Goal: Entertainment & Leisure: Consume media (video, audio)

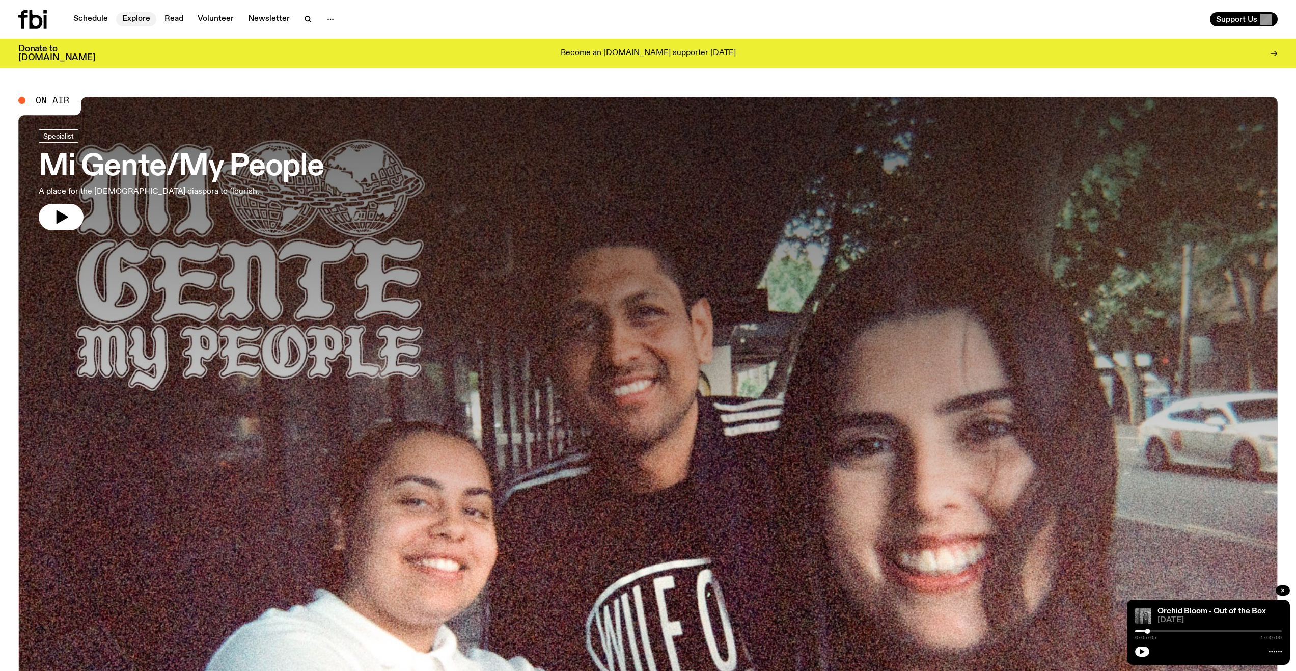
click at [135, 14] on link "Explore" at bounding box center [136, 19] width 40 height 14
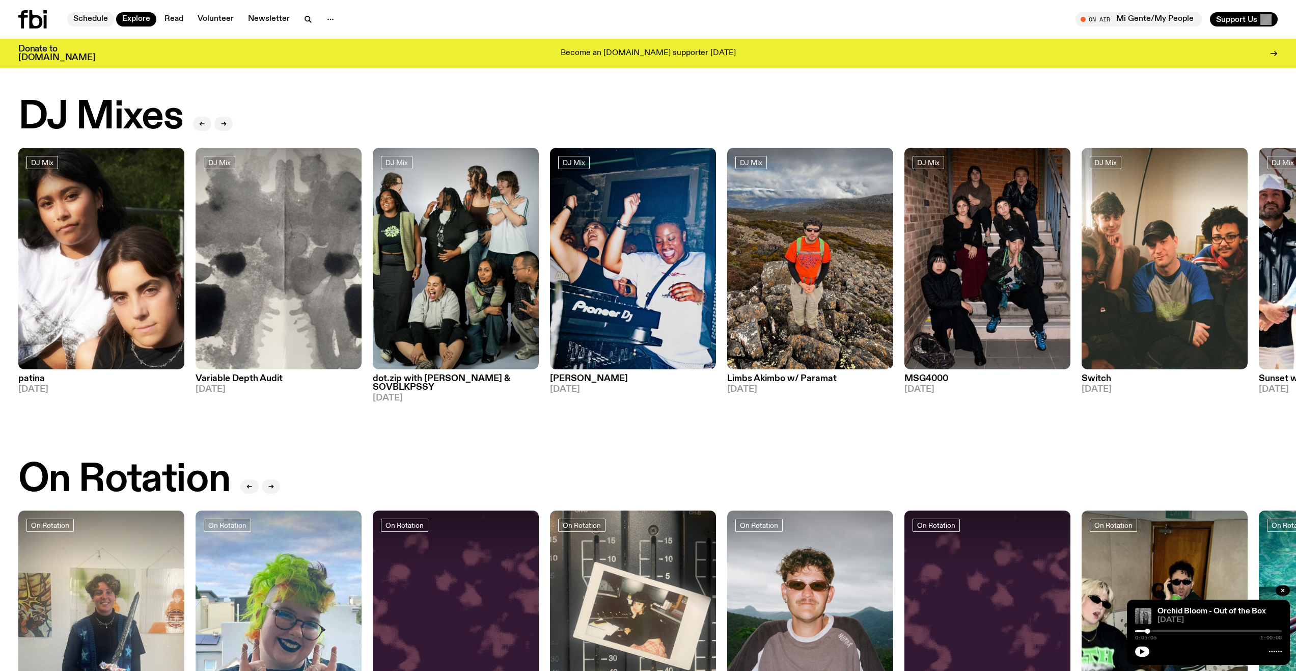
click at [101, 13] on link "Schedule" at bounding box center [90, 19] width 47 height 14
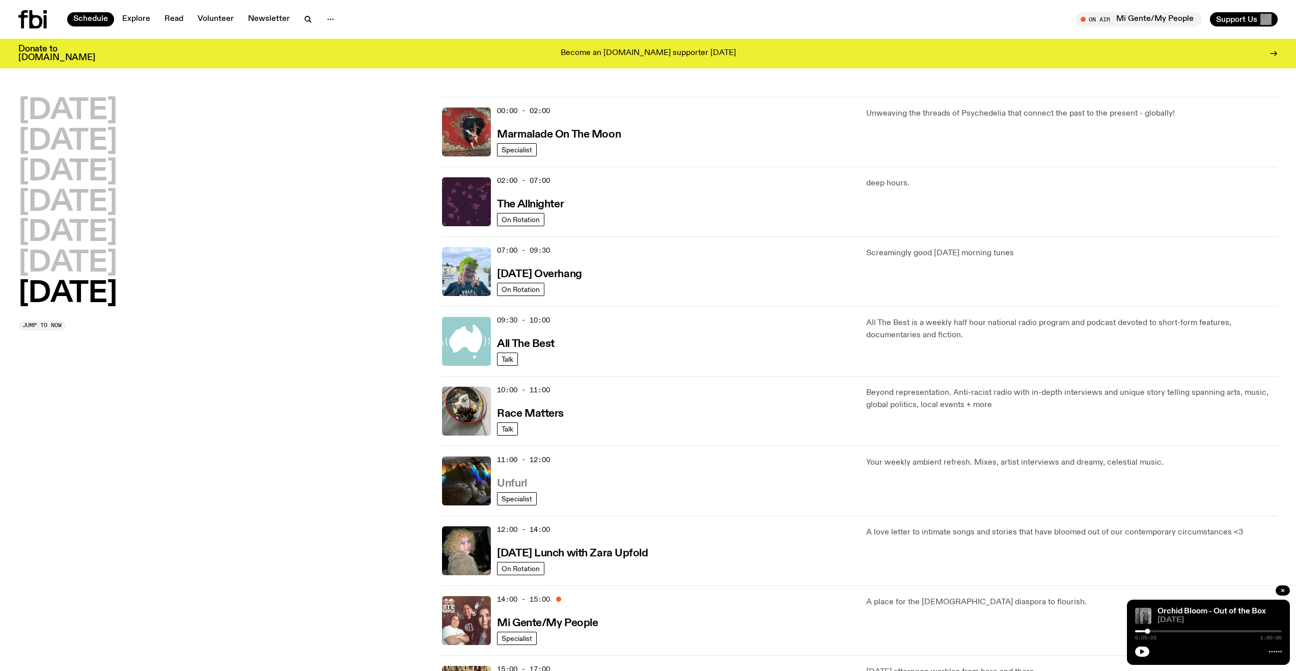
click at [507, 486] on h3 "Unfurl" at bounding box center [512, 483] width 30 height 11
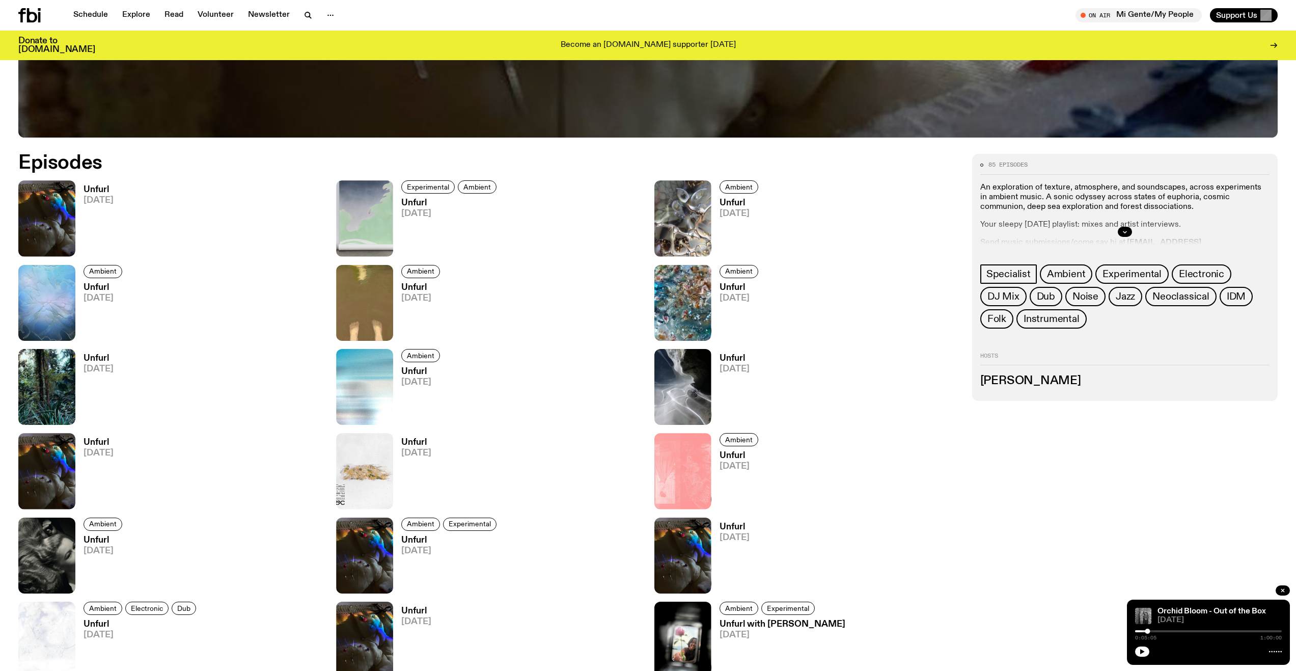
scroll to position [705, 0]
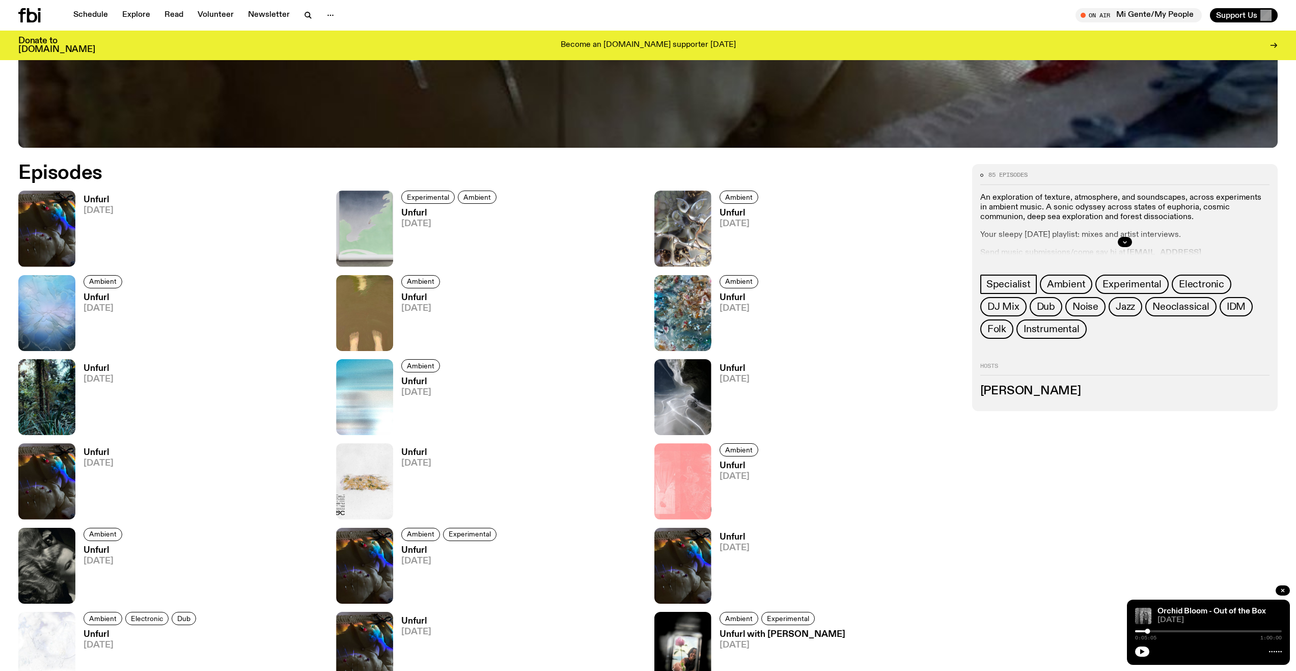
click at [92, 197] on h3 "Unfurl" at bounding box center [99, 200] width 30 height 9
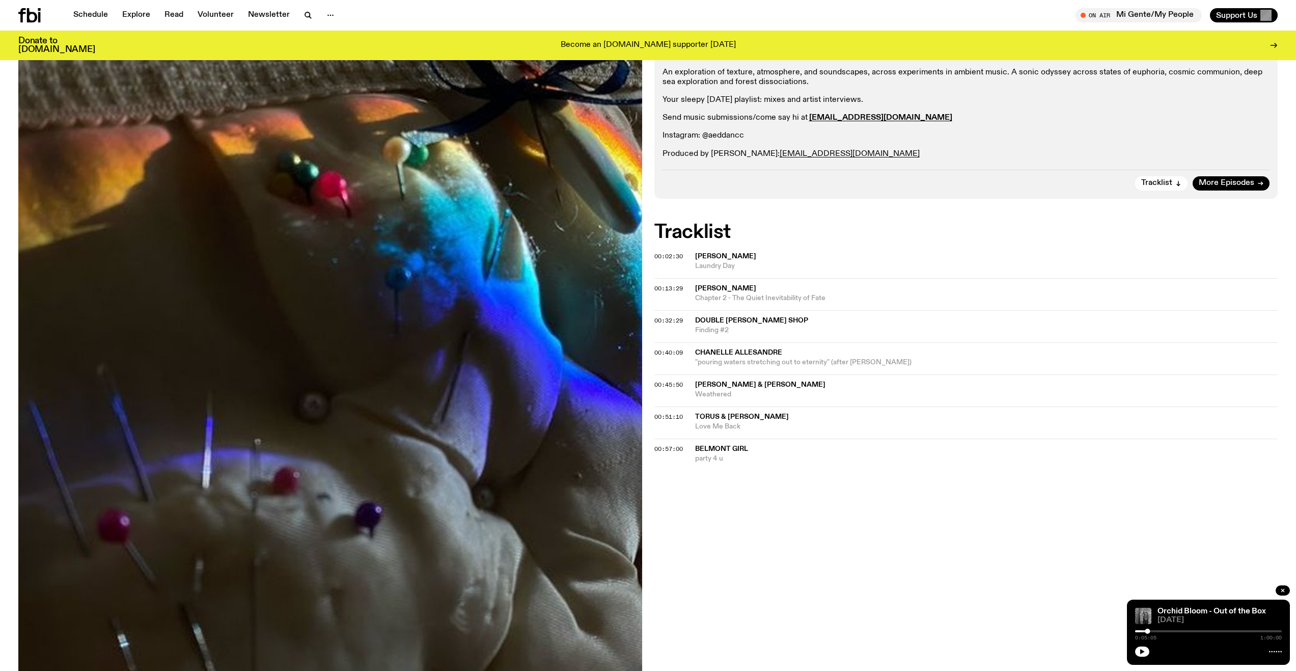
scroll to position [198, 0]
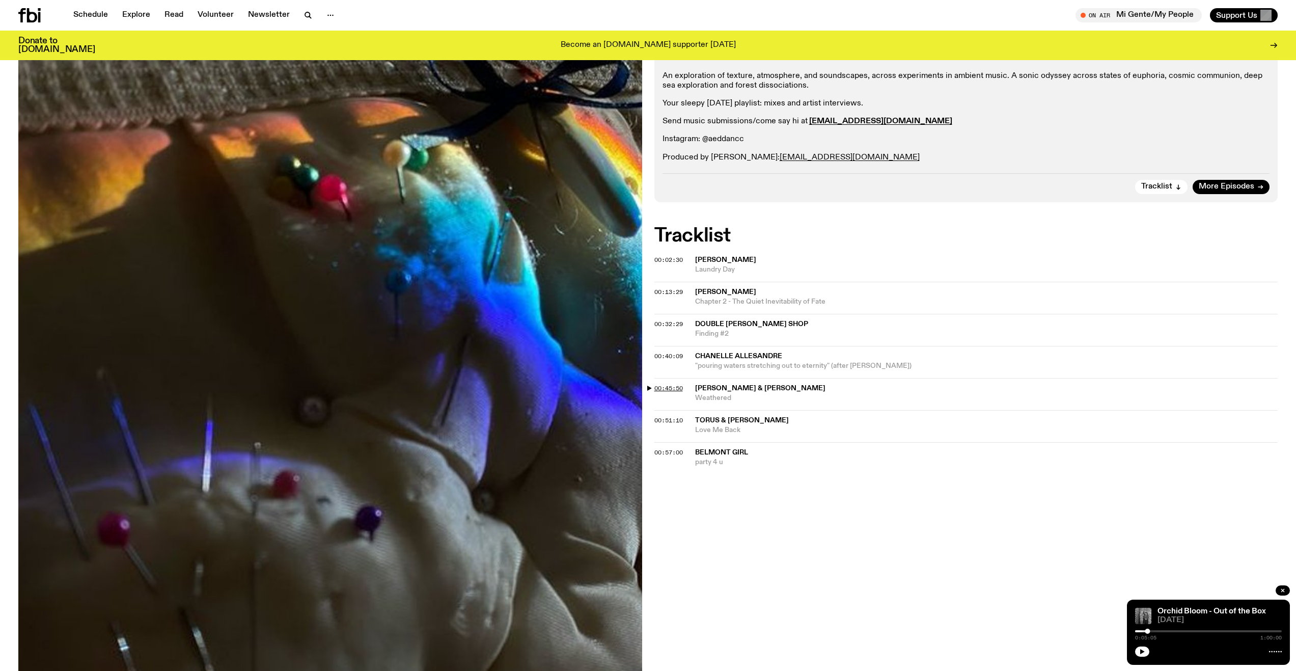
click at [669, 389] on span "00:45:50" at bounding box center [669, 388] width 29 height 8
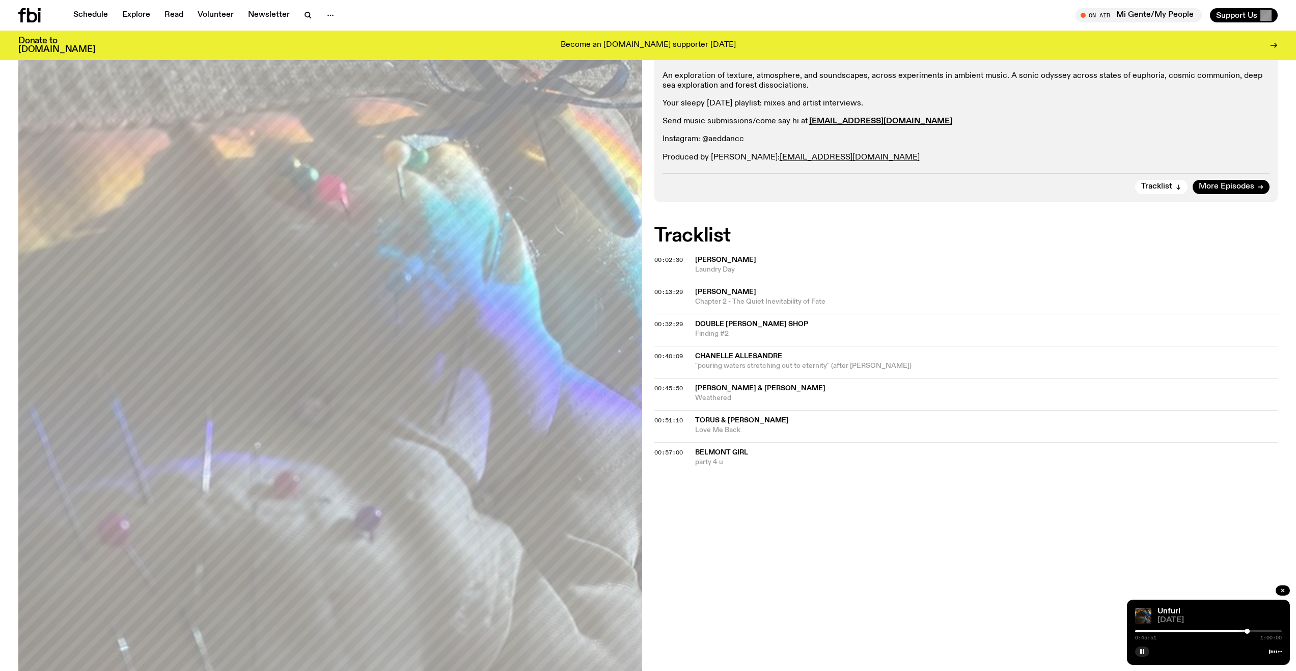
click at [1254, 631] on div at bounding box center [1208, 631] width 147 height 2
click at [1255, 631] on div at bounding box center [1253, 631] width 5 height 5
click at [1256, 631] on div at bounding box center [1255, 631] width 5 height 5
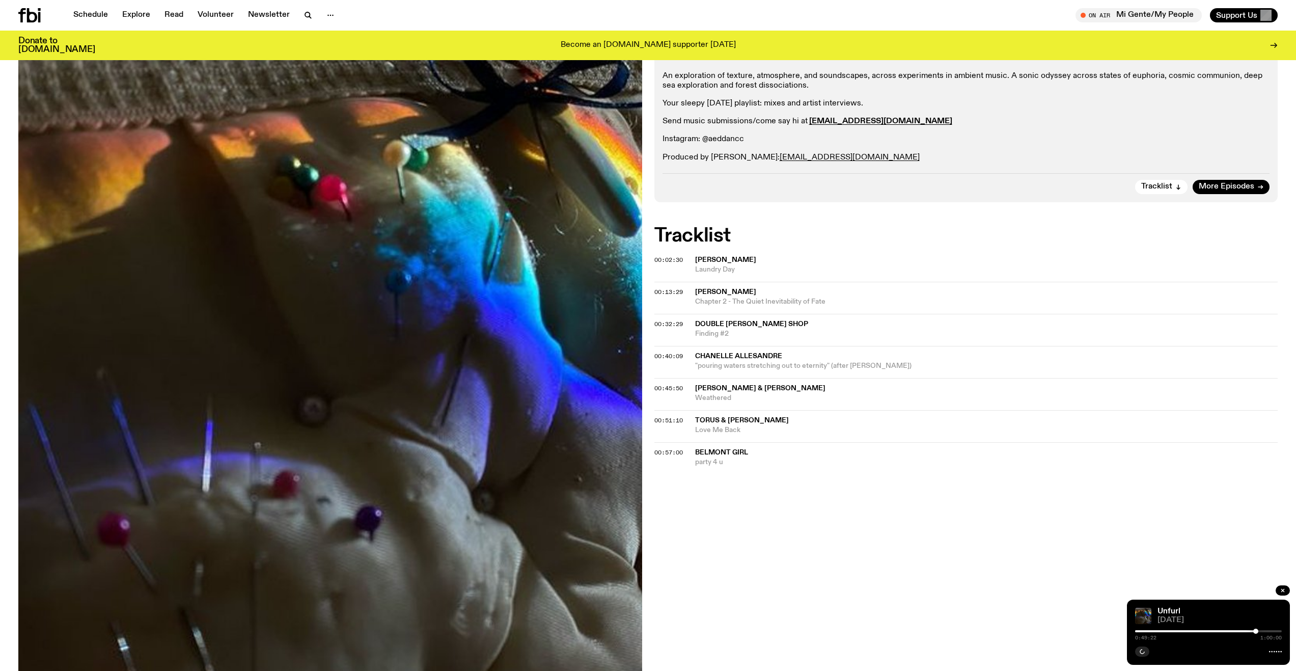
click at [1258, 631] on div at bounding box center [1256, 631] width 5 height 5
click at [1259, 631] on div at bounding box center [1257, 631] width 5 height 5
click at [1259, 631] on div at bounding box center [1258, 631] width 5 height 5
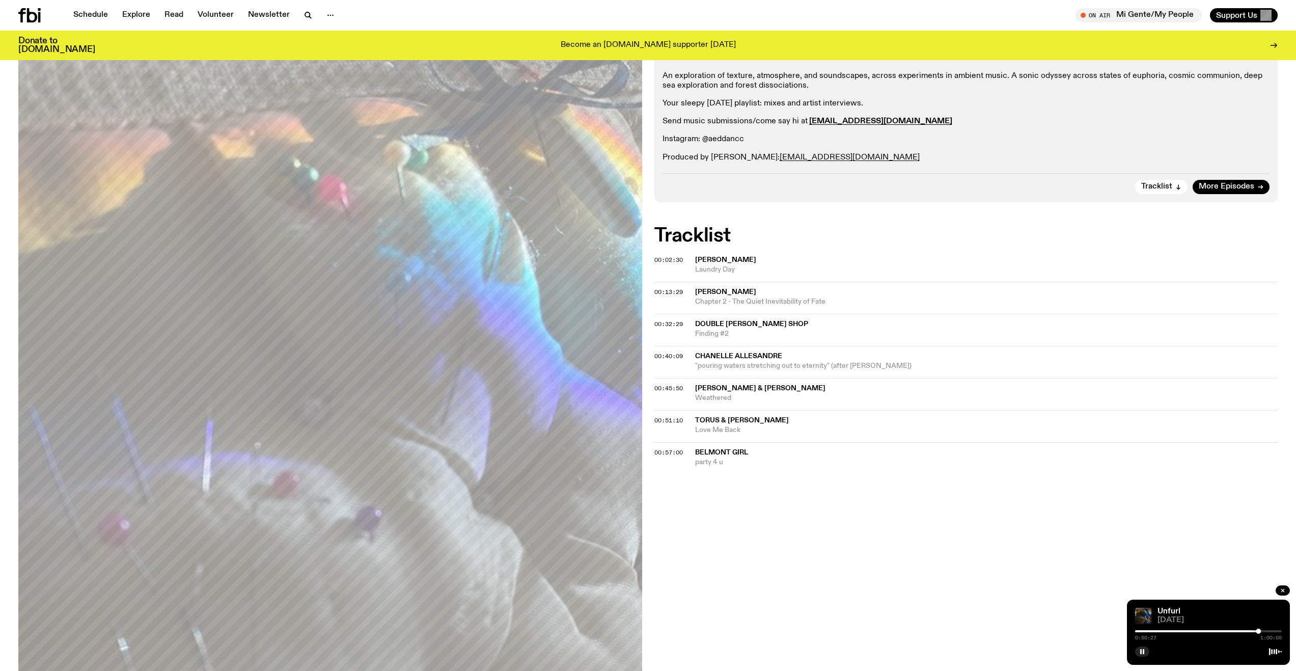
click at [1260, 631] on div at bounding box center [1258, 631] width 5 height 5
click at [1259, 631] on div at bounding box center [1259, 631] width 5 height 5
click at [826, 573] on div "Aired on 17.08.25 , 11:00am Specialist An exploration of texture, atmosphere, a…" at bounding box center [648, 438] width 1296 height 880
click at [1264, 632] on div at bounding box center [1261, 631] width 5 height 5
click at [1268, 632] on div "0:52:55 1:00:00" at bounding box center [1208, 634] width 147 height 12
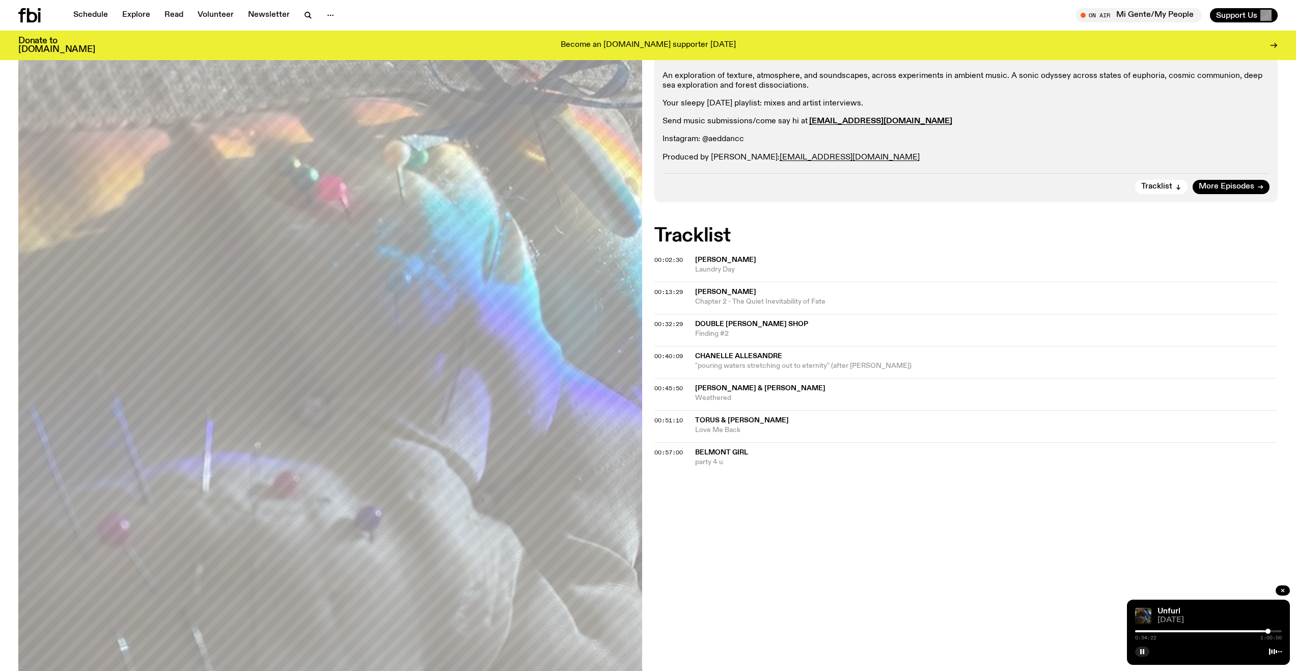
click at [1268, 631] on div at bounding box center [1268, 631] width 5 height 5
click at [1269, 630] on div at bounding box center [1268, 631] width 5 height 5
click at [1272, 630] on div at bounding box center [1208, 631] width 147 height 2
click at [1272, 630] on div at bounding box center [1271, 631] width 5 height 5
click at [1273, 630] on div at bounding box center [1271, 631] width 5 height 5
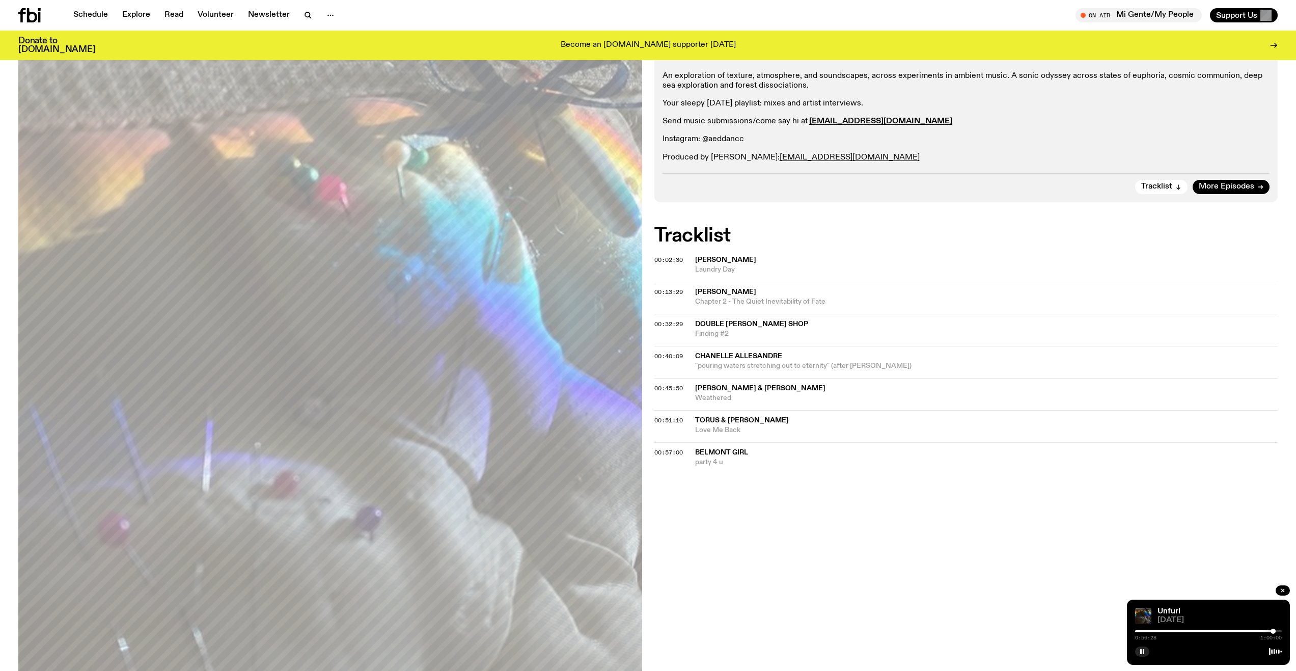
click at [1274, 631] on div at bounding box center [1273, 631] width 5 height 5
click at [1275, 632] on div at bounding box center [1274, 631] width 5 height 5
click at [1277, 632] on div at bounding box center [1275, 631] width 5 height 5
click at [1275, 633] on div at bounding box center [1277, 631] width 5 height 5
click at [763, 517] on div "Aired on 17.08.25 , 11:00am Specialist An exploration of texture, atmosphere, a…" at bounding box center [648, 438] width 1296 height 880
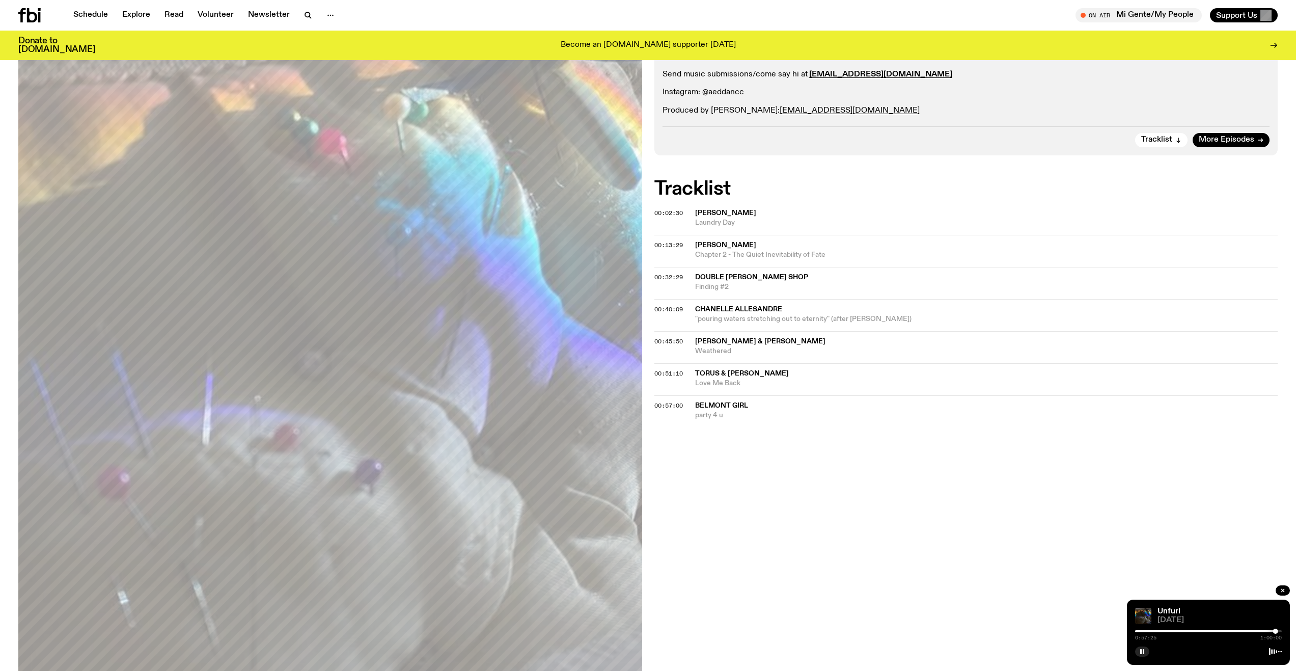
scroll to position [249, 0]
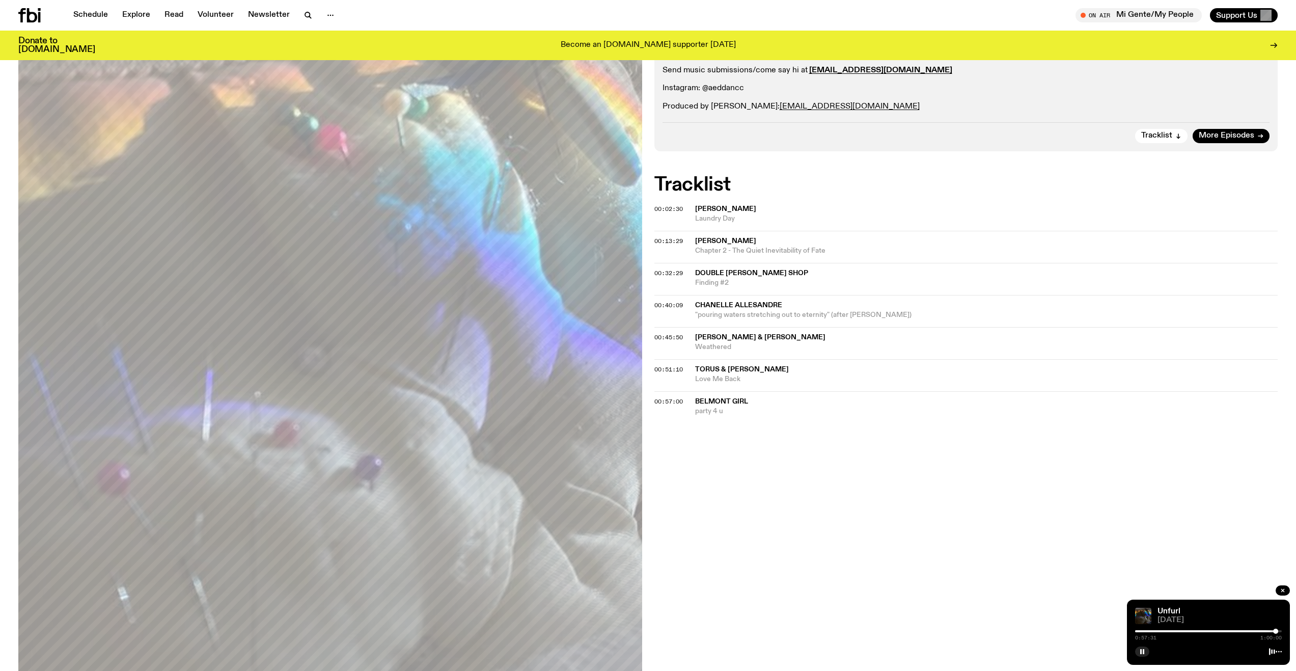
click at [751, 492] on div "Aired on 17.08.25 , 11:00am Specialist An exploration of texture, atmosphere, a…" at bounding box center [648, 388] width 1296 height 880
click at [752, 492] on div "Aired on 17.08.25 , 11:00am Specialist An exploration of texture, atmosphere, a…" at bounding box center [648, 388] width 1296 height 880
click at [753, 492] on div "Aired on 17.08.25 , 11:00am Specialist An exploration of texture, atmosphere, a…" at bounding box center [648, 388] width 1296 height 880
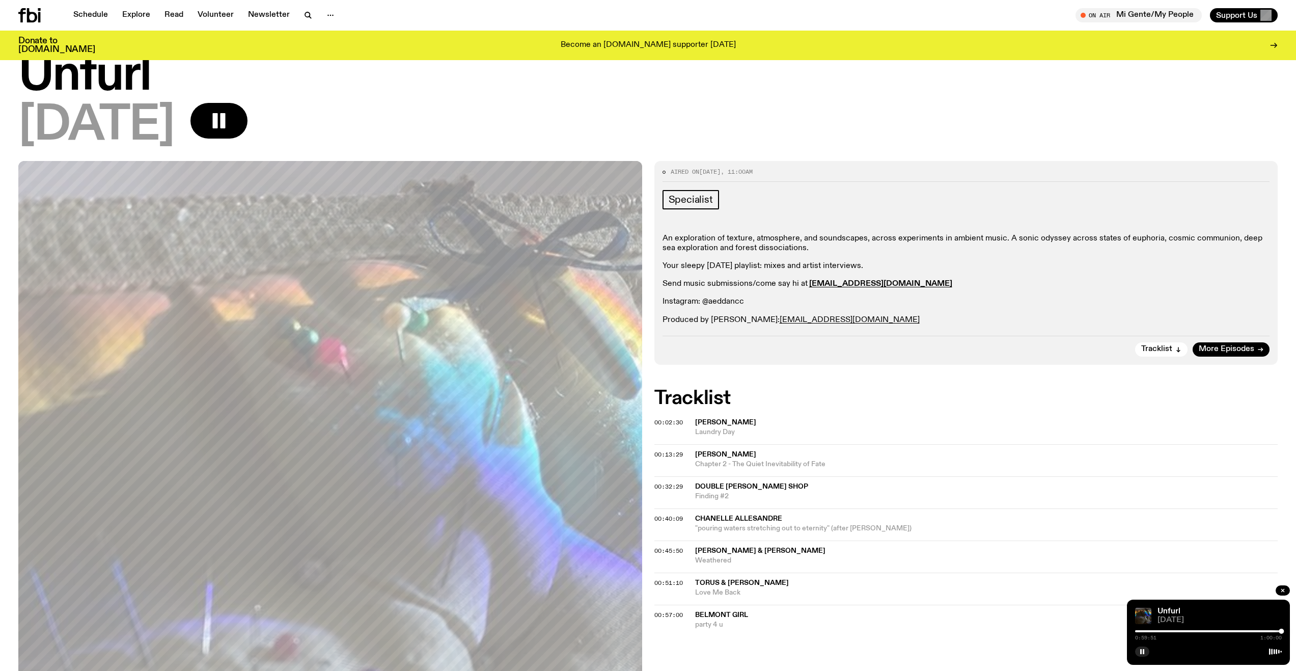
scroll to position [0, 0]
